Goal: Find specific page/section: Locate a particular part of the current website

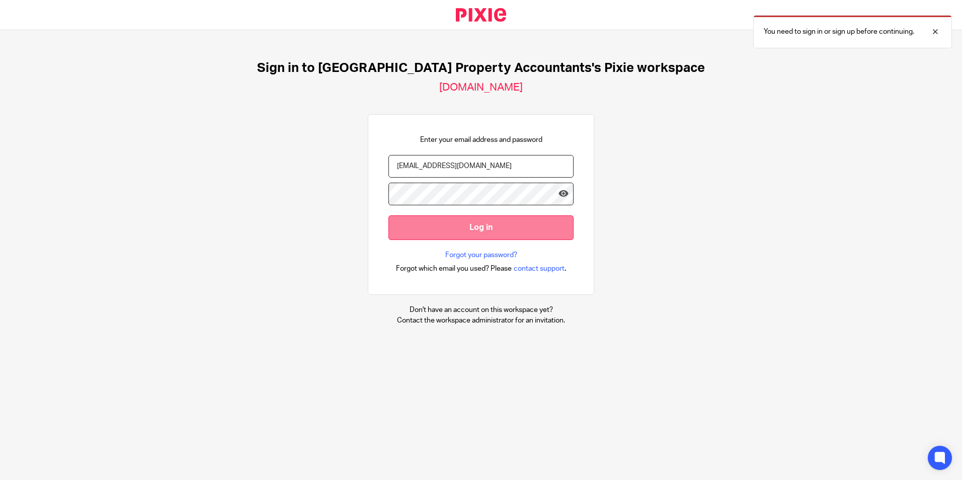
click at [483, 228] on input "Log in" at bounding box center [480, 227] width 185 height 25
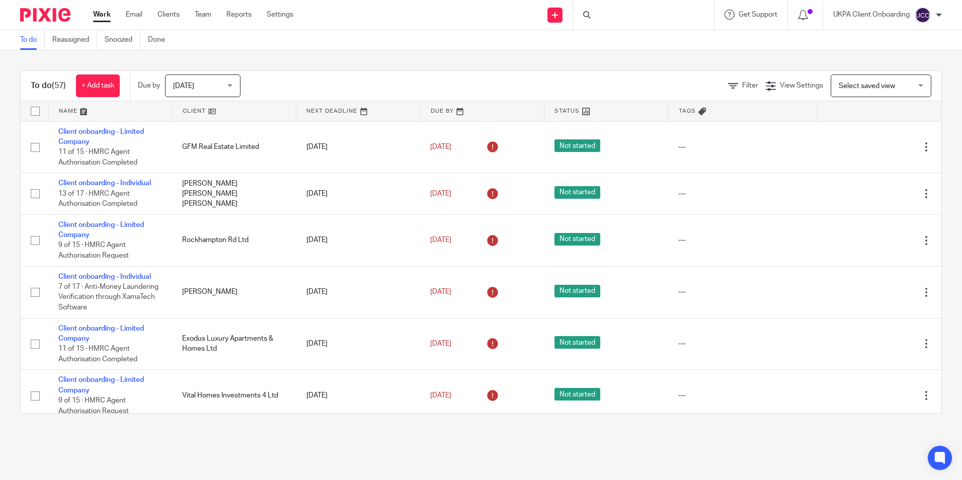
click at [632, 18] on div at bounding box center [643, 15] width 141 height 30
click at [616, 16] on input "Search" at bounding box center [638, 16] width 91 height 9
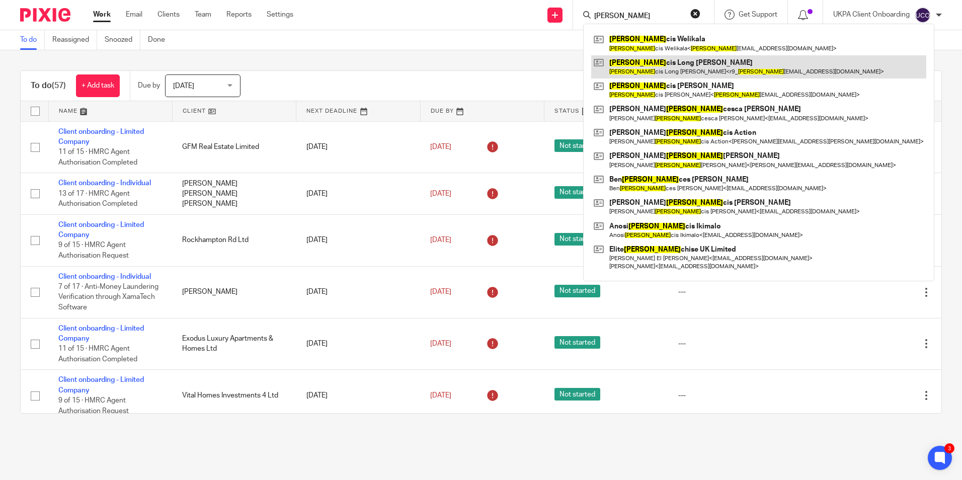
type input "fran"
click at [673, 62] on link at bounding box center [758, 66] width 335 height 23
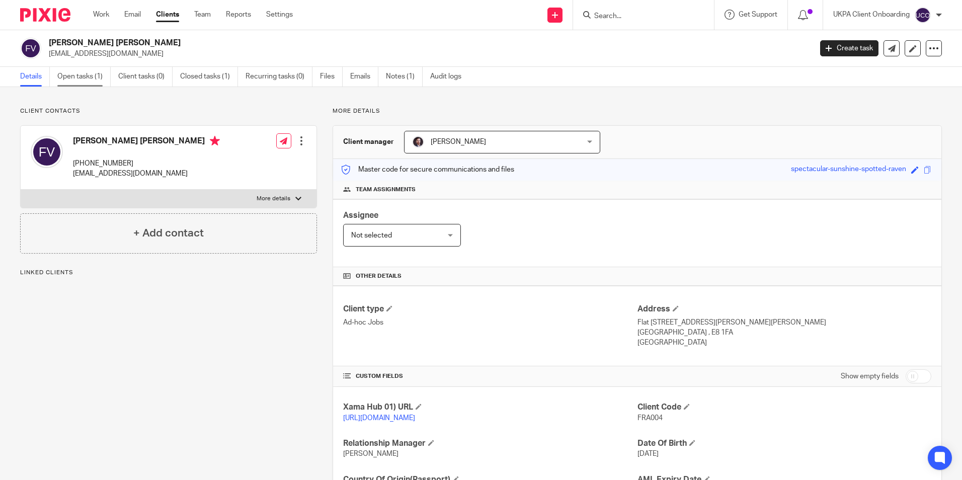
click at [83, 73] on link "Open tasks (1)" at bounding box center [83, 77] width 53 height 20
